Goal: Find specific page/section: Find specific page/section

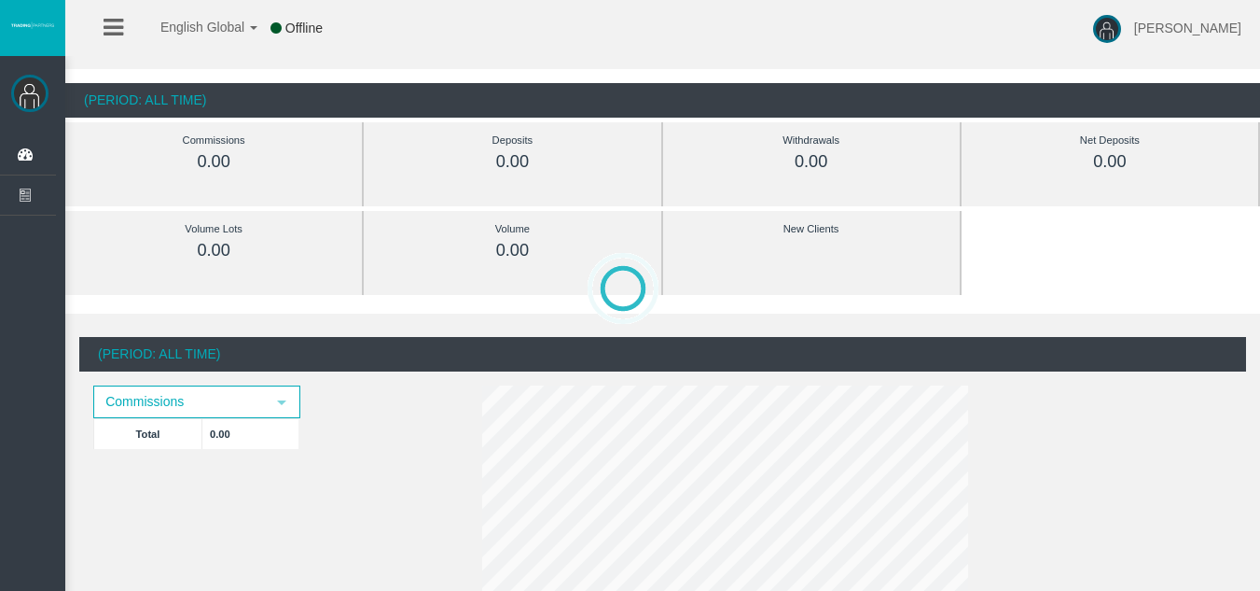
scroll to position [93, 0]
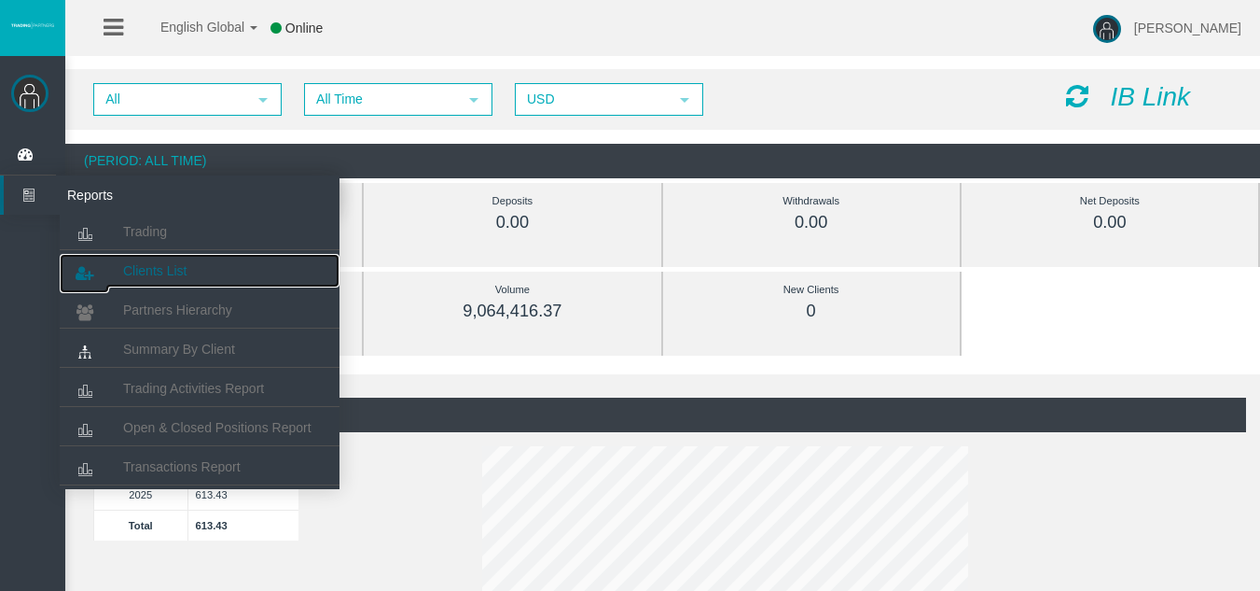
click at [188, 269] on link "Clients List" at bounding box center [200, 271] width 280 height 34
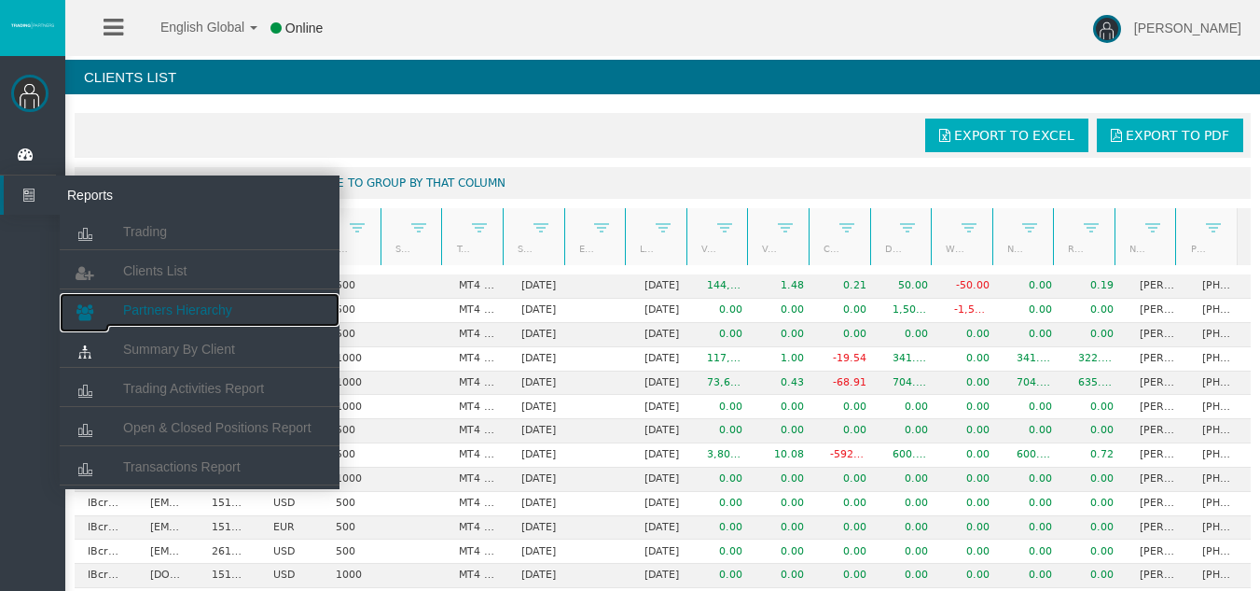
click at [185, 303] on span "Partners Hierarchy" at bounding box center [177, 309] width 109 height 15
